Goal: Task Accomplishment & Management: Complete application form

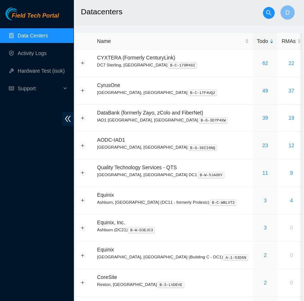
click at [48, 33] on link "Data Centers" at bounding box center [33, 36] width 30 height 6
click at [47, 53] on link "Activity Logs" at bounding box center [32, 53] width 29 height 6
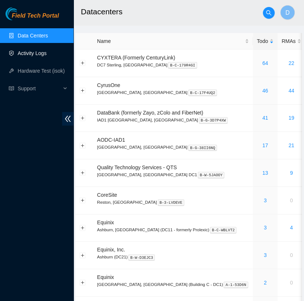
click at [47, 51] on link "Activity Logs" at bounding box center [32, 53] width 29 height 6
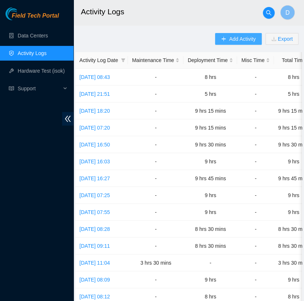
click at [238, 41] on span "Add Activity" at bounding box center [242, 39] width 26 height 8
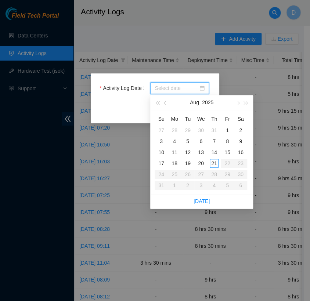
click at [169, 87] on input "Activity Log Date" at bounding box center [176, 88] width 43 height 8
type input "2025-08-19"
click at [188, 163] on div "19" at bounding box center [187, 163] width 9 height 9
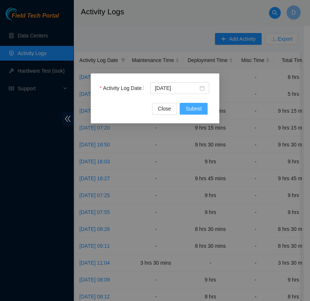
click at [191, 106] on span "Submit" at bounding box center [193, 109] width 16 height 8
